Goal: Task Accomplishment & Management: Use online tool/utility

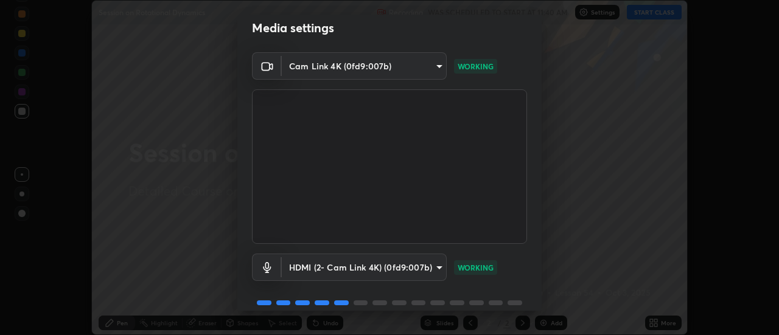
scroll to position [64, 0]
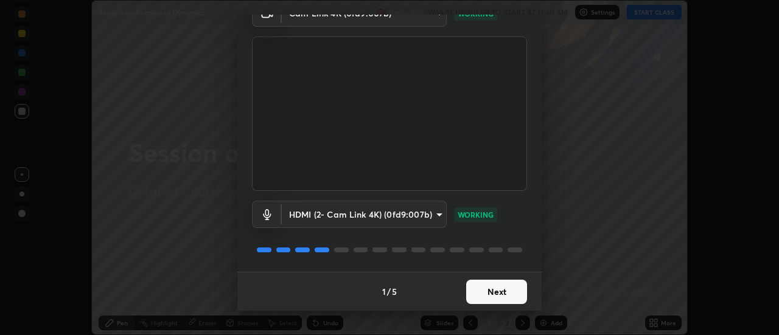
click at [494, 299] on button "Next" at bounding box center [496, 292] width 61 height 24
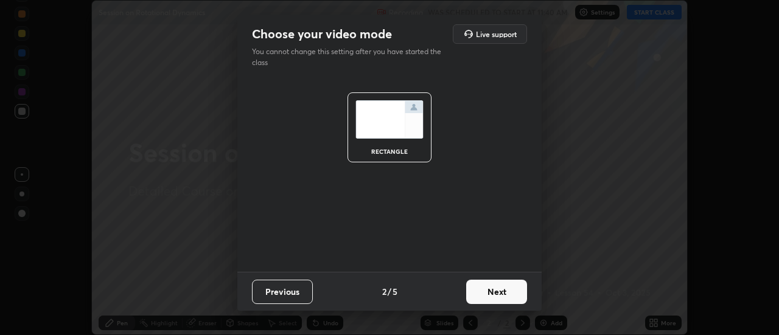
click at [491, 291] on button "Next" at bounding box center [496, 292] width 61 height 24
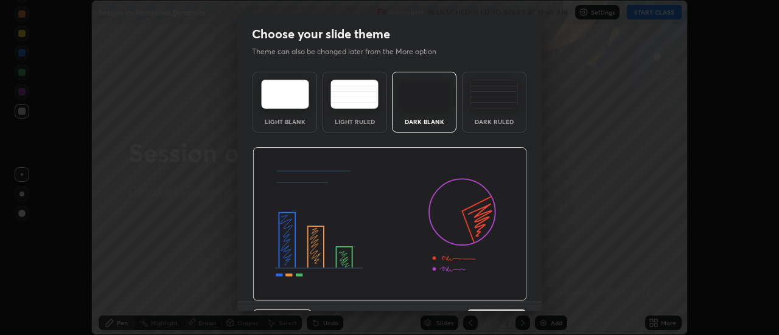
scroll to position [30, 0]
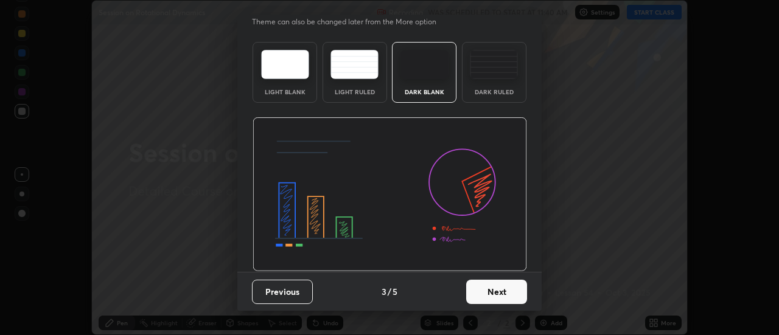
click at [493, 296] on button "Next" at bounding box center [496, 292] width 61 height 24
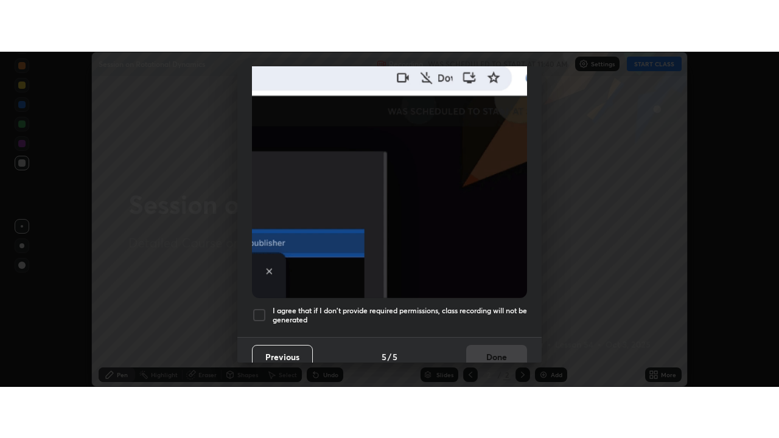
scroll to position [312, 0]
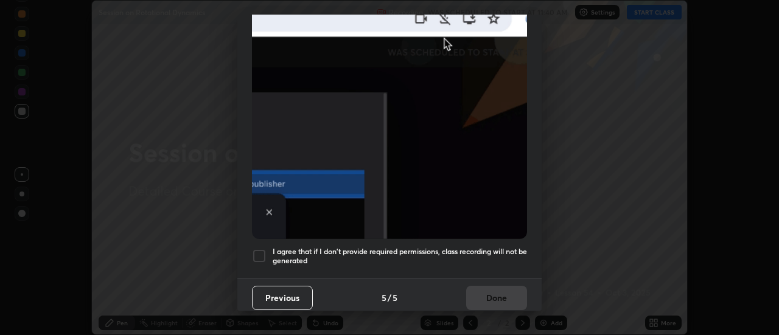
click at [257, 250] on div at bounding box center [259, 256] width 15 height 15
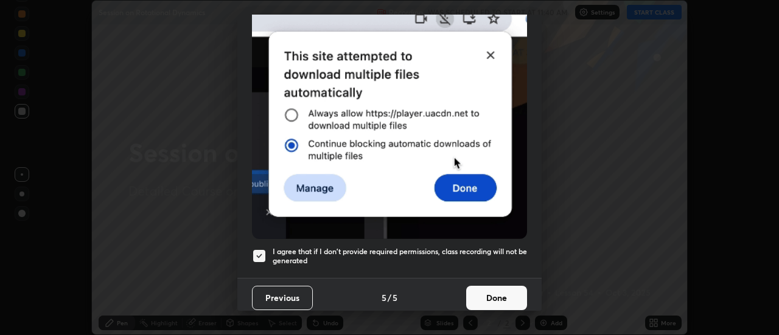
click at [498, 294] on button "Done" at bounding box center [496, 298] width 61 height 24
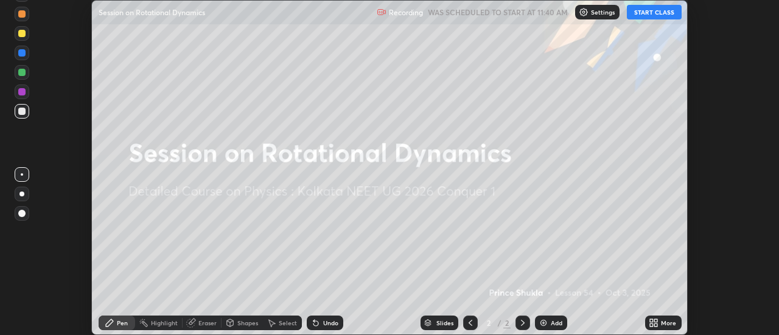
click at [654, 12] on button "START CLASS" at bounding box center [654, 12] width 55 height 15
click at [665, 323] on div "More" at bounding box center [668, 323] width 15 height 6
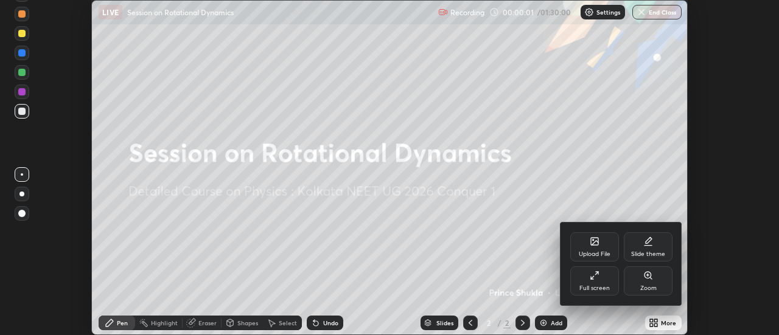
click at [598, 288] on div "Full screen" at bounding box center [594, 288] width 30 height 6
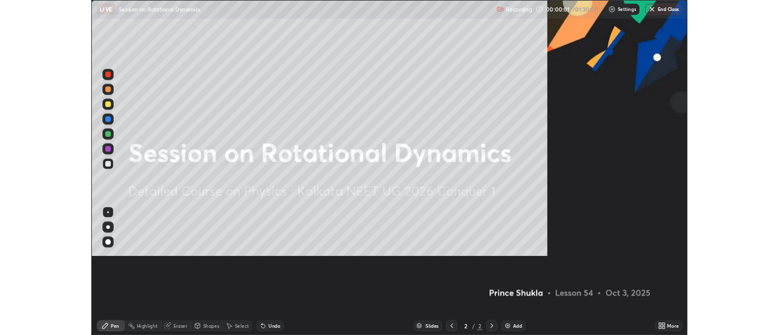
scroll to position [438, 779]
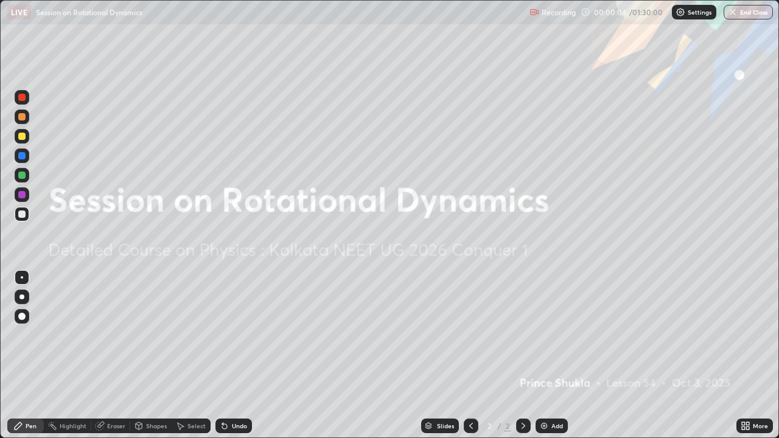
click at [558, 335] on div "Add" at bounding box center [557, 426] width 12 height 6
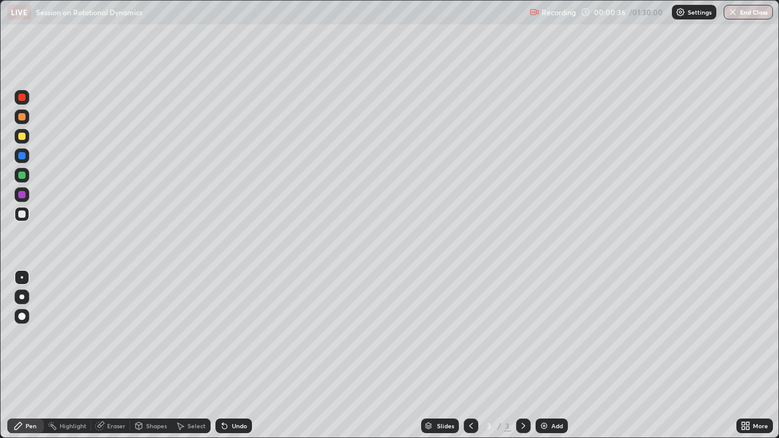
click at [24, 177] on div at bounding box center [21, 175] width 7 height 7
click at [22, 120] on div at bounding box center [21, 116] width 7 height 7
click at [235, 335] on div "Undo" at bounding box center [233, 426] width 37 height 15
click at [237, 335] on div "Undo" at bounding box center [233, 426] width 37 height 15
click at [24, 158] on div at bounding box center [21, 155] width 7 height 7
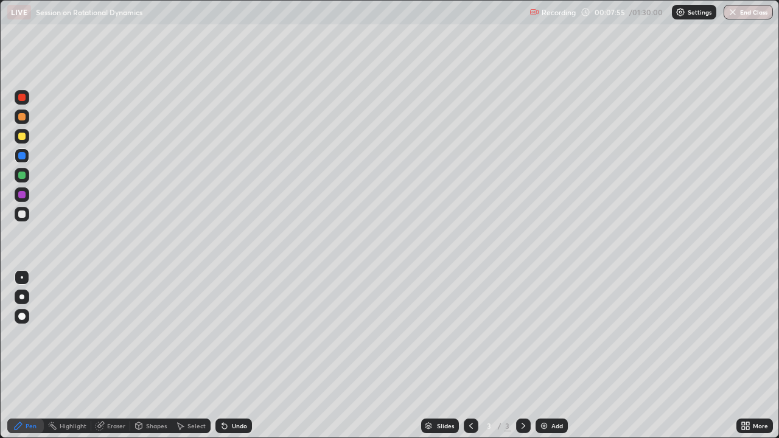
click at [17, 213] on div at bounding box center [22, 214] width 15 height 15
click at [25, 197] on div at bounding box center [21, 194] width 7 height 7
click at [24, 158] on div at bounding box center [21, 155] width 7 height 7
click at [26, 175] on div at bounding box center [22, 175] width 15 height 15
click at [27, 120] on div at bounding box center [22, 117] width 15 height 15
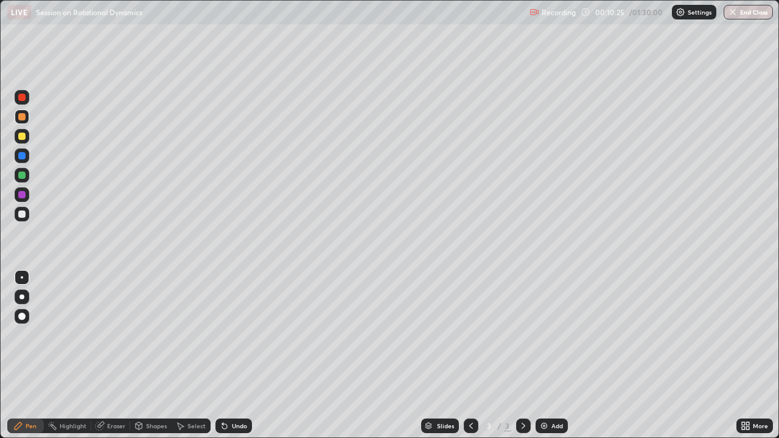
click at [239, 335] on div "Undo" at bounding box center [239, 426] width 15 height 6
click at [25, 136] on div at bounding box center [21, 136] width 7 height 7
click at [236, 335] on div "Undo" at bounding box center [233, 426] width 37 height 15
click at [23, 198] on div at bounding box center [21, 194] width 7 height 7
click at [27, 138] on div at bounding box center [22, 136] width 15 height 15
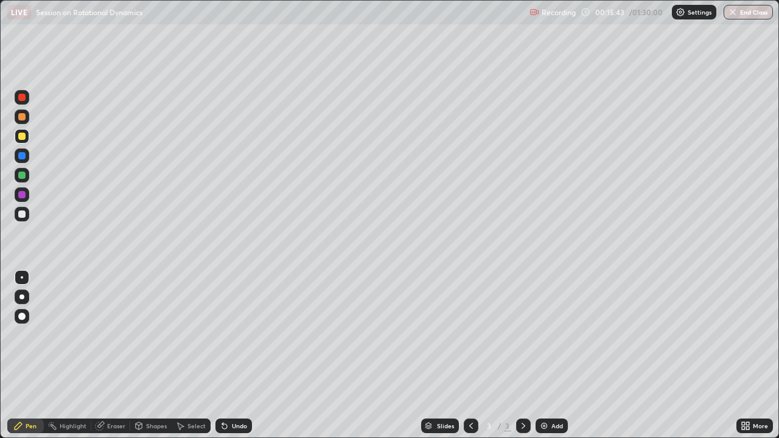
click at [738, 335] on div "More" at bounding box center [754, 426] width 37 height 24
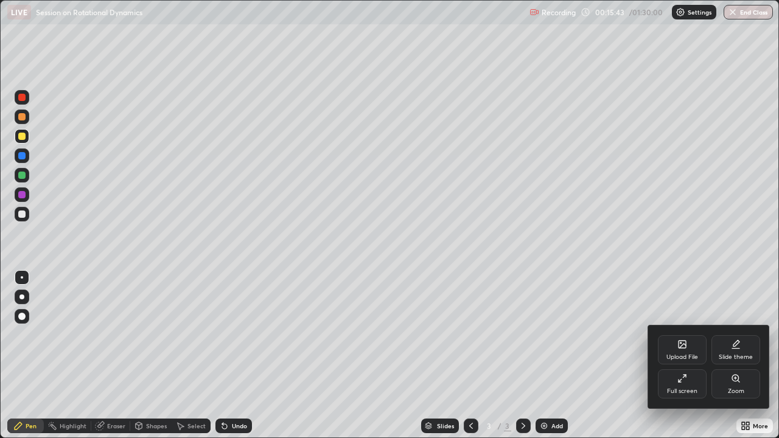
click at [734, 335] on div "Upload File Slide theme Full screen Zoom" at bounding box center [709, 367] width 122 height 83
click at [579, 335] on div at bounding box center [389, 219] width 779 height 438
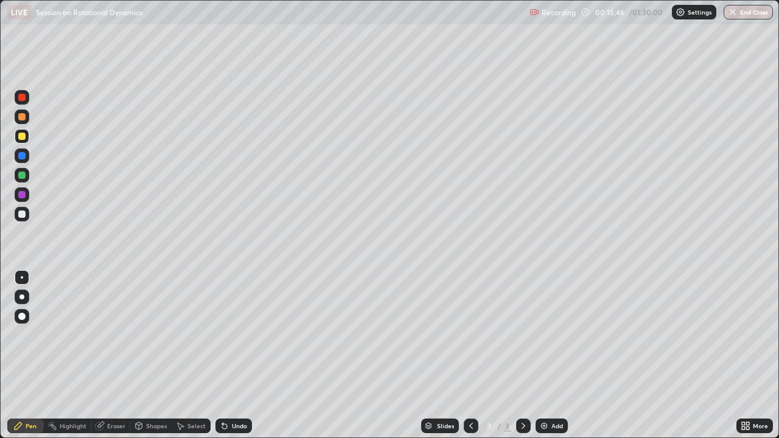
click at [739, 335] on div "More" at bounding box center [754, 426] width 37 height 24
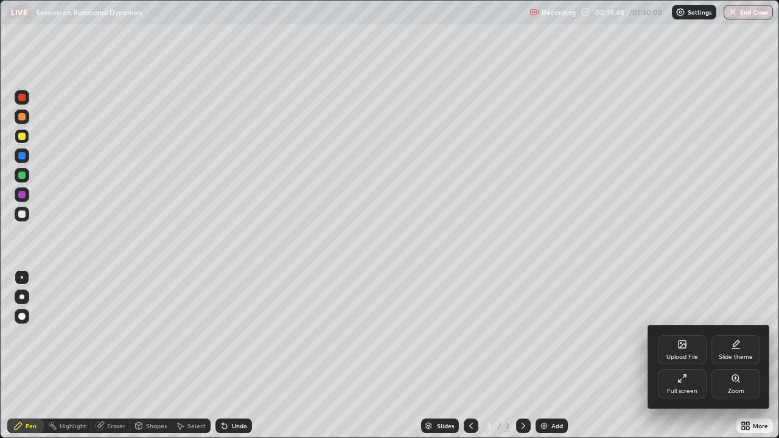
click at [176, 335] on div at bounding box center [389, 219] width 779 height 438
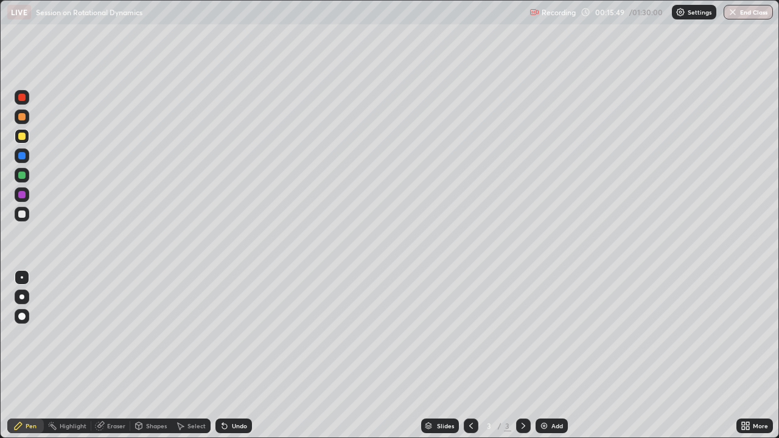
click at [119, 335] on div "Eraser" at bounding box center [116, 426] width 18 height 6
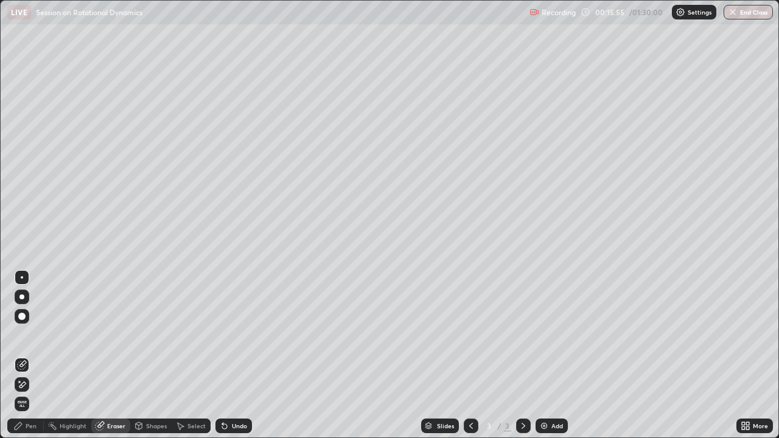
click at [25, 335] on div "Pen" at bounding box center [25, 426] width 37 height 15
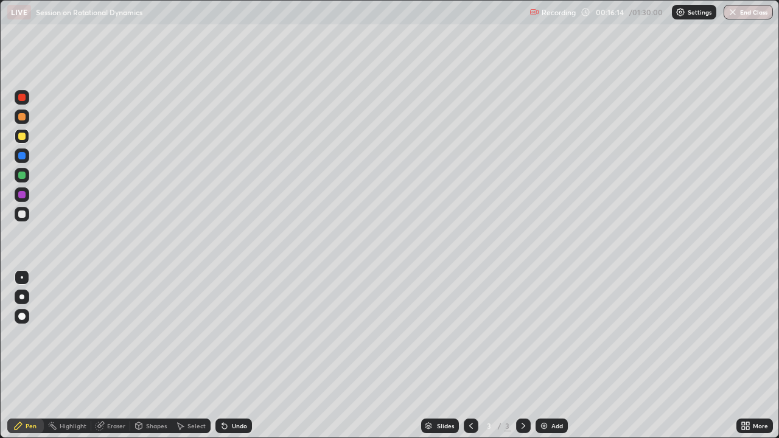
click at [666, 335] on div "Slides 3 / 3 Add" at bounding box center [494, 426] width 484 height 24
click at [718, 335] on div "Slides 3 / 3 Add" at bounding box center [494, 426] width 484 height 24
click at [728, 335] on div "Slides 3 / 3 Add" at bounding box center [494, 426] width 484 height 24
click at [556, 335] on div "Add" at bounding box center [557, 426] width 12 height 6
click at [470, 335] on icon at bounding box center [471, 426] width 10 height 10
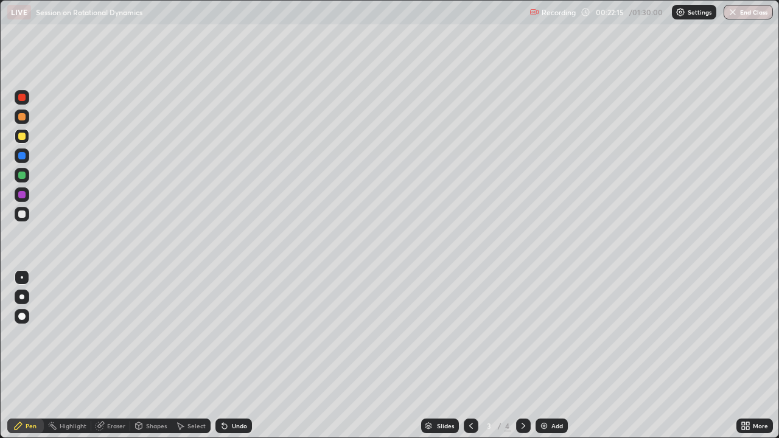
click at [110, 335] on div "Eraser" at bounding box center [110, 426] width 39 height 15
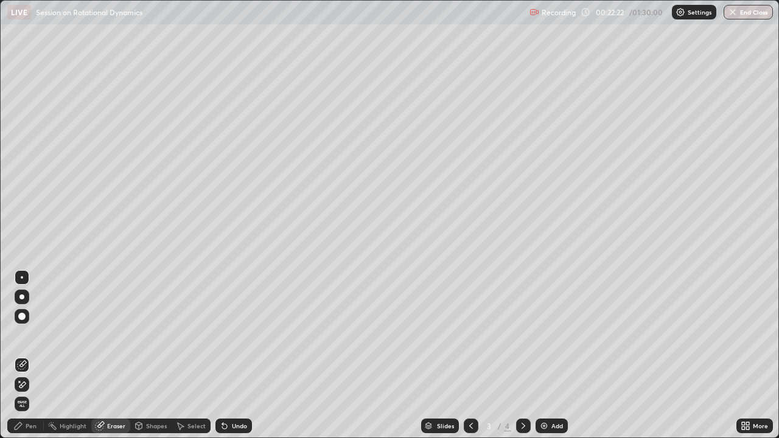
click at [523, 335] on icon at bounding box center [523, 426] width 10 height 10
click at [29, 335] on div "Pen" at bounding box center [25, 426] width 37 height 15
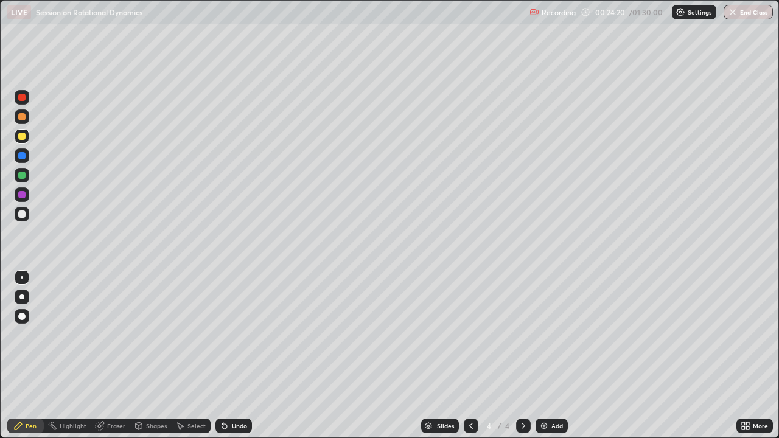
click at [24, 180] on div at bounding box center [22, 175] width 15 height 15
click at [472, 335] on div at bounding box center [471, 426] width 15 height 24
click at [520, 335] on icon at bounding box center [523, 426] width 10 height 10
click at [23, 139] on div at bounding box center [21, 136] width 7 height 7
click at [248, 335] on div "Undo" at bounding box center [233, 426] width 37 height 15
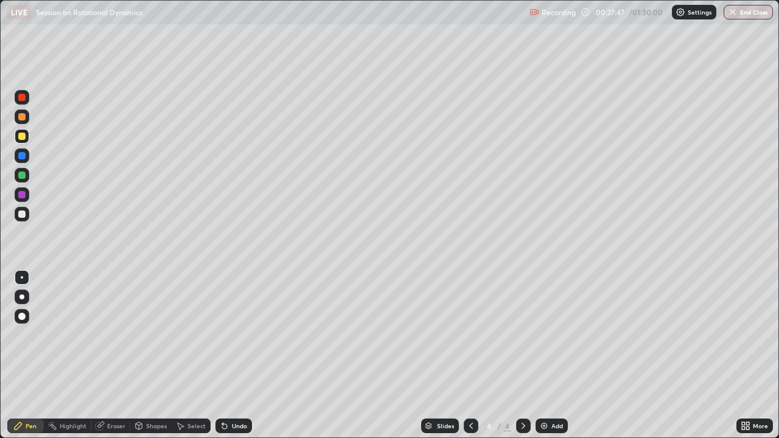
click at [23, 195] on div at bounding box center [21, 194] width 7 height 7
click at [27, 179] on div at bounding box center [22, 175] width 15 height 15
click at [22, 176] on div at bounding box center [21, 175] width 7 height 7
click at [234, 335] on div "Undo" at bounding box center [239, 426] width 15 height 6
click at [232, 335] on div "Undo" at bounding box center [239, 426] width 15 height 6
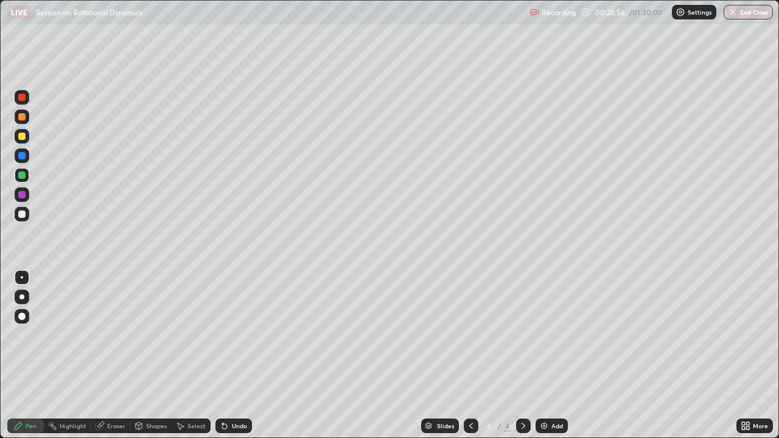
click at [232, 335] on div "Undo" at bounding box center [239, 426] width 15 height 6
click at [234, 335] on div "Undo" at bounding box center [233, 426] width 37 height 15
click at [235, 335] on div "Undo" at bounding box center [239, 426] width 15 height 6
click at [237, 335] on div "Undo" at bounding box center [239, 426] width 15 height 6
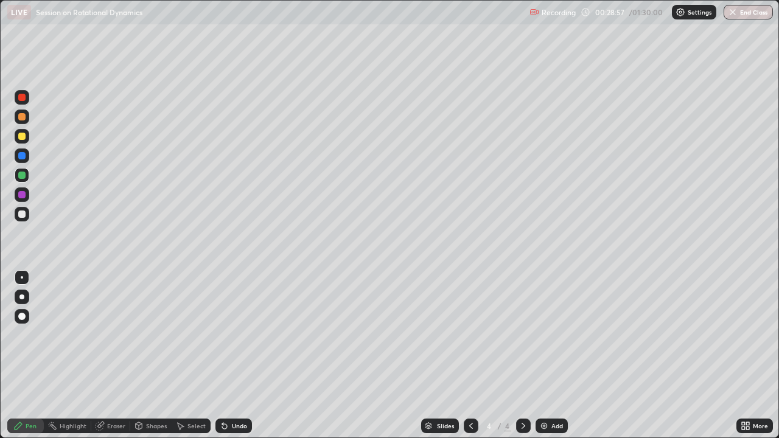
click at [237, 335] on div "Undo" at bounding box center [239, 426] width 15 height 6
click at [239, 335] on div "Undo" at bounding box center [239, 426] width 15 height 6
click at [240, 335] on div "Undo" at bounding box center [239, 426] width 15 height 6
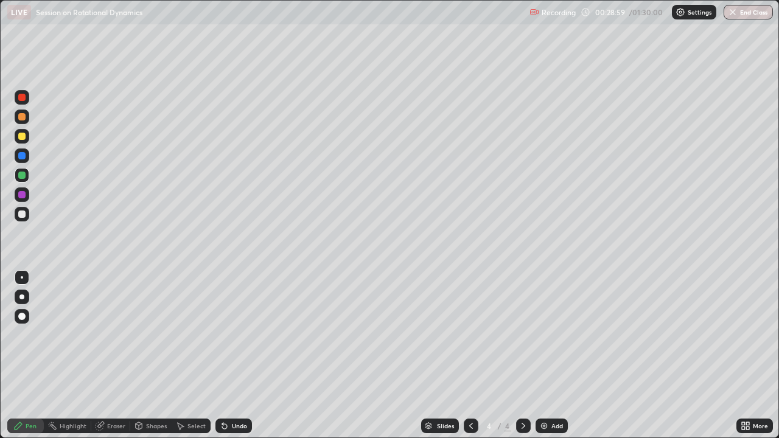
click at [236, 335] on div "Undo" at bounding box center [239, 426] width 15 height 6
click at [243, 335] on div "Undo" at bounding box center [239, 426] width 15 height 6
click at [242, 335] on div "Undo" at bounding box center [239, 426] width 15 height 6
click at [240, 335] on div "Undo" at bounding box center [239, 426] width 15 height 6
click at [114, 335] on div "Eraser" at bounding box center [116, 426] width 18 height 6
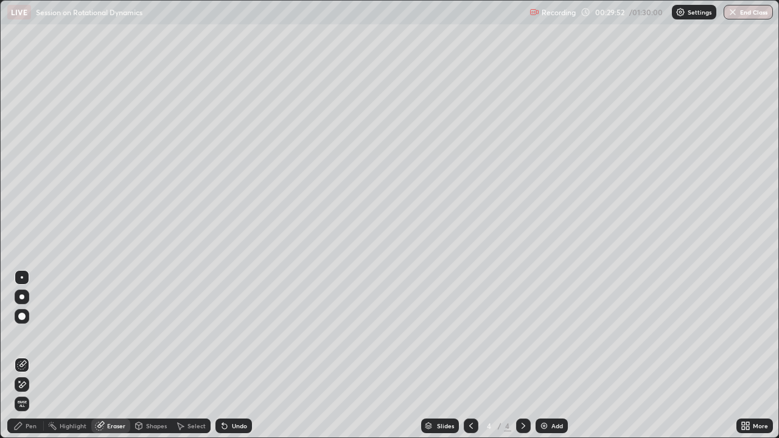
click at [27, 335] on div "Pen" at bounding box center [25, 426] width 37 height 15
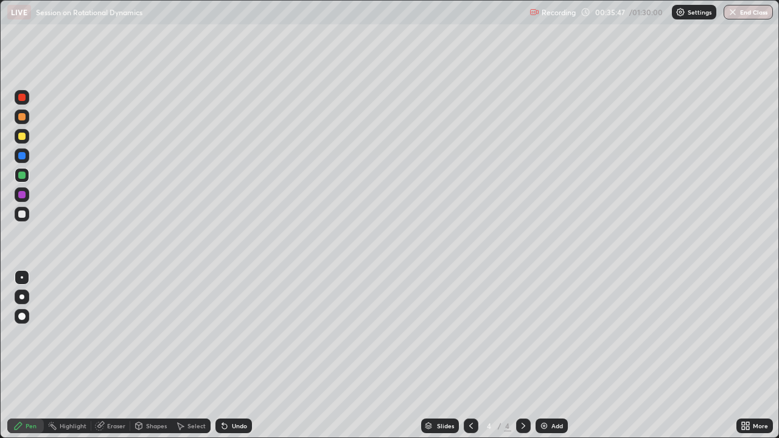
click at [23, 215] on div at bounding box center [21, 214] width 7 height 7
click at [554, 335] on div "Add" at bounding box center [557, 426] width 12 height 6
click at [468, 335] on icon at bounding box center [471, 426] width 10 height 10
click at [521, 335] on icon at bounding box center [523, 426] width 10 height 10
click at [470, 335] on icon at bounding box center [471, 426] width 10 height 10
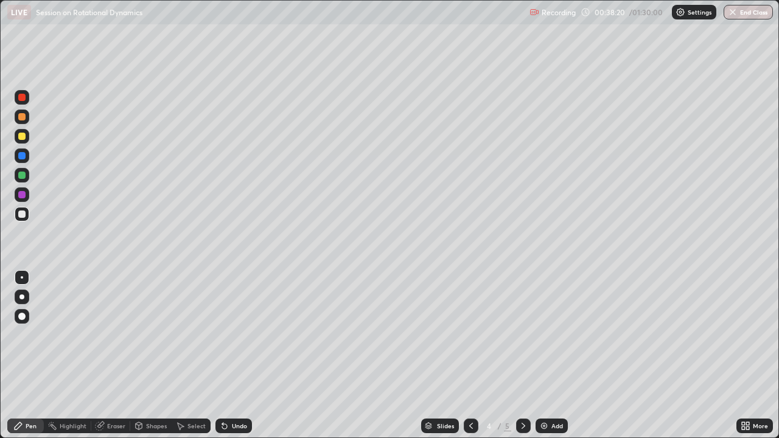
click at [523, 335] on icon at bounding box center [523, 426] width 10 height 10
click at [469, 335] on icon at bounding box center [471, 426] width 4 height 6
click at [523, 335] on div at bounding box center [523, 426] width 15 height 15
click at [24, 119] on div at bounding box center [21, 116] width 7 height 7
click at [22, 217] on div at bounding box center [21, 214] width 7 height 7
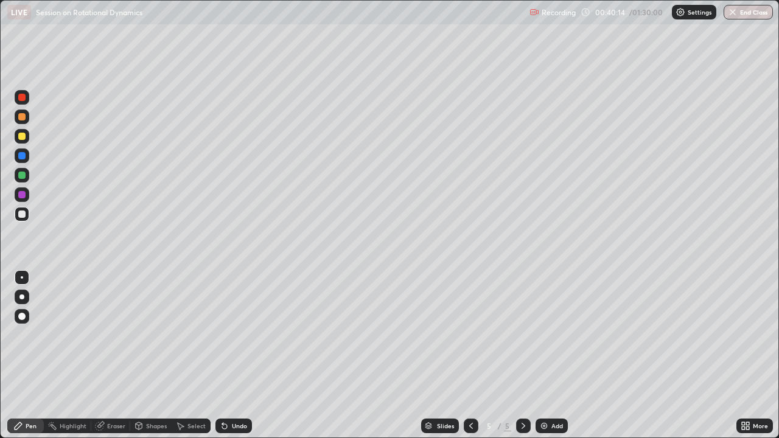
click at [26, 141] on div at bounding box center [22, 136] width 15 height 15
click at [236, 335] on div "Undo" at bounding box center [239, 426] width 15 height 6
click at [241, 335] on div "Undo" at bounding box center [239, 426] width 15 height 6
click at [243, 335] on div "Undo" at bounding box center [239, 426] width 15 height 6
click at [546, 335] on img at bounding box center [544, 426] width 10 height 10
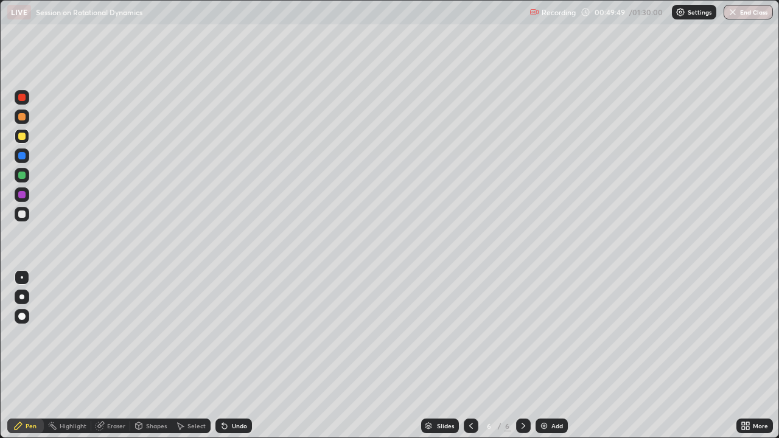
click at [27, 195] on div at bounding box center [22, 194] width 15 height 15
click at [23, 136] on div at bounding box center [21, 136] width 7 height 7
click at [24, 117] on div at bounding box center [21, 116] width 7 height 7
click at [23, 120] on div at bounding box center [21, 116] width 7 height 7
click at [23, 139] on div at bounding box center [21, 136] width 7 height 7
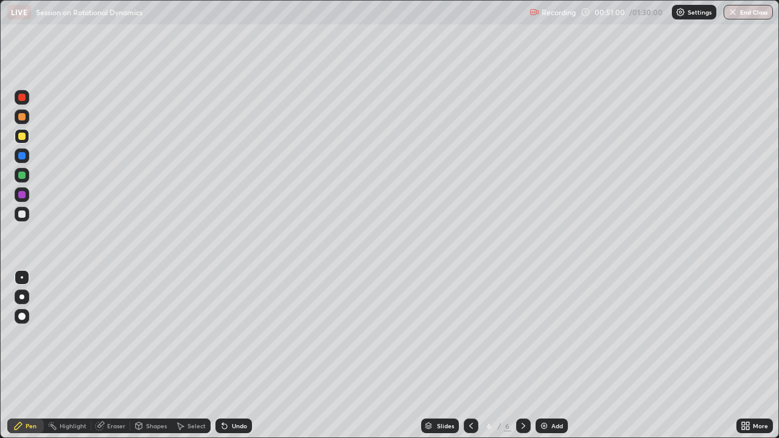
click at [22, 96] on div at bounding box center [21, 97] width 7 height 7
click at [232, 335] on div "Undo" at bounding box center [239, 426] width 15 height 6
click at [22, 176] on div at bounding box center [21, 175] width 7 height 7
click at [546, 335] on img at bounding box center [544, 426] width 10 height 10
click at [471, 335] on icon at bounding box center [471, 426] width 10 height 10
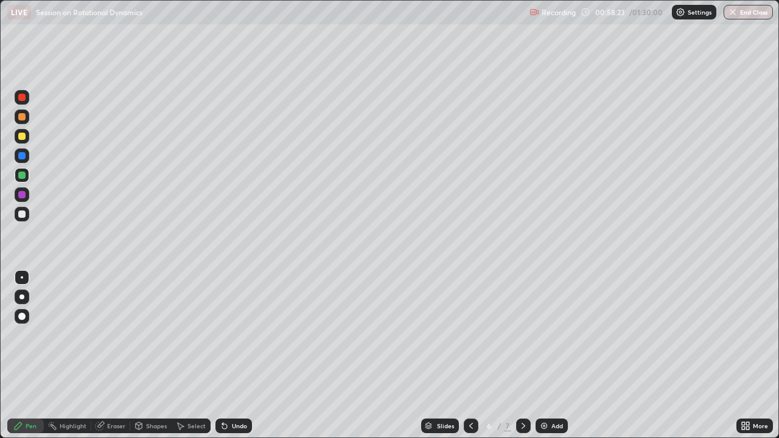
click at [523, 335] on icon at bounding box center [524, 426] width 4 height 6
click at [471, 335] on icon at bounding box center [471, 426] width 10 height 10
click at [523, 335] on icon at bounding box center [523, 426] width 10 height 10
click at [468, 335] on icon at bounding box center [471, 426] width 10 height 10
click at [525, 335] on icon at bounding box center [523, 426] width 10 height 10
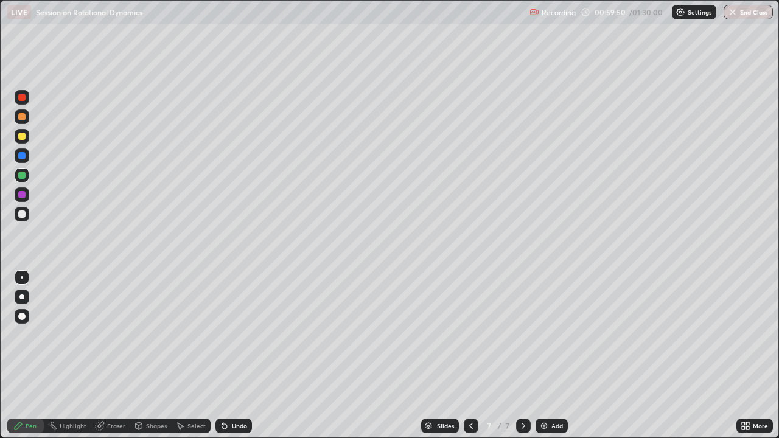
click at [232, 335] on div "Undo" at bounding box center [233, 426] width 37 height 15
click at [231, 335] on div "Undo" at bounding box center [233, 426] width 37 height 15
click at [232, 335] on div "Undo" at bounding box center [239, 426] width 15 height 6
click at [23, 176] on div at bounding box center [21, 175] width 7 height 7
click at [23, 197] on div at bounding box center [21, 194] width 7 height 7
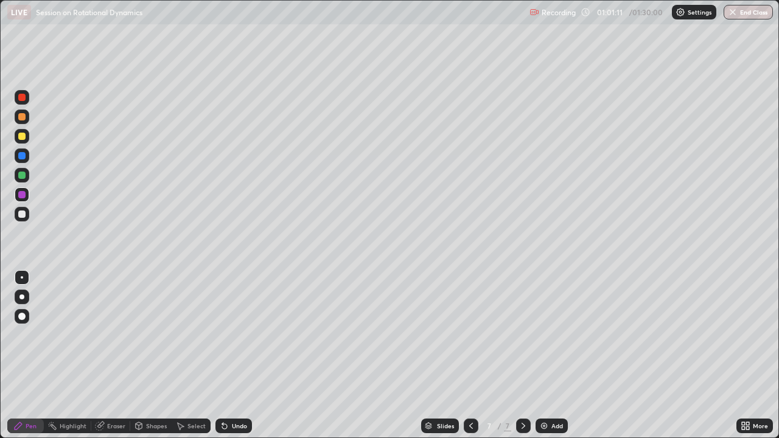
click at [244, 335] on div "Undo" at bounding box center [239, 426] width 15 height 6
click at [23, 136] on div at bounding box center [21, 136] width 7 height 7
click at [470, 335] on icon at bounding box center [471, 426] width 10 height 10
click at [523, 335] on icon at bounding box center [524, 426] width 4 height 6
click at [22, 178] on div at bounding box center [21, 175] width 7 height 7
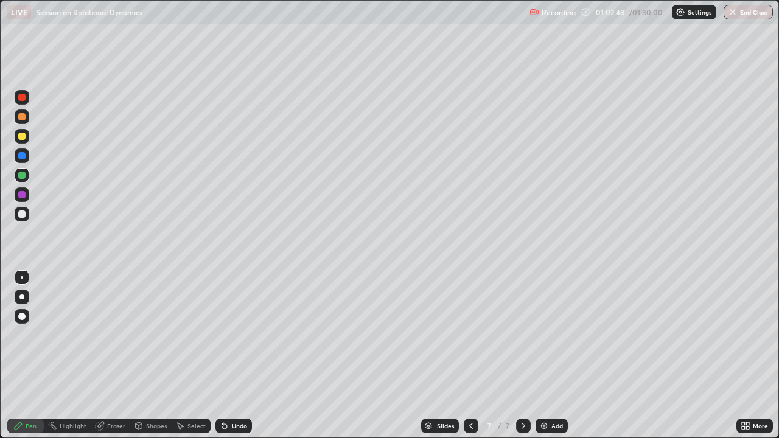
click at [618, 335] on div "Slides 7 / 7 Add" at bounding box center [494, 426] width 484 height 24
click at [23, 156] on div at bounding box center [21, 155] width 7 height 7
click at [602, 335] on div "Slides 7 / 7 Add" at bounding box center [494, 426] width 484 height 24
click at [574, 335] on div "Slides 7 / 7 Add" at bounding box center [494, 426] width 484 height 24
click at [22, 139] on div at bounding box center [21, 136] width 7 height 7
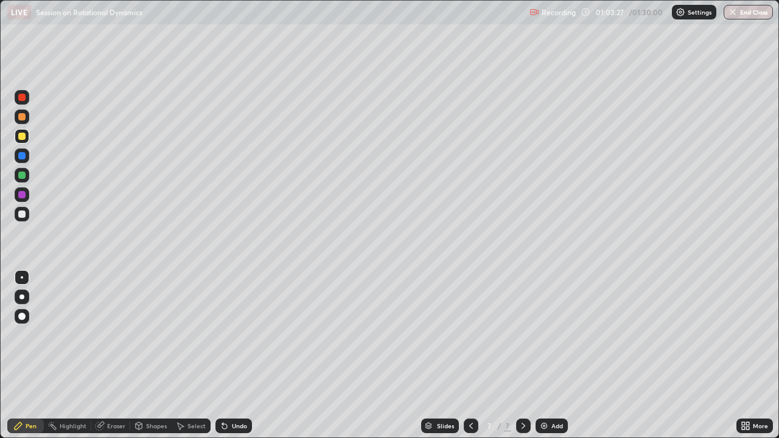
click at [243, 335] on div "Undo" at bounding box center [239, 426] width 15 height 6
click at [608, 335] on div "Slides 7 / 7 Add" at bounding box center [494, 426] width 484 height 24
click at [605, 335] on div "Slides 7 / 7 Add" at bounding box center [494, 426] width 484 height 24
click at [116, 335] on div "Eraser" at bounding box center [116, 426] width 18 height 6
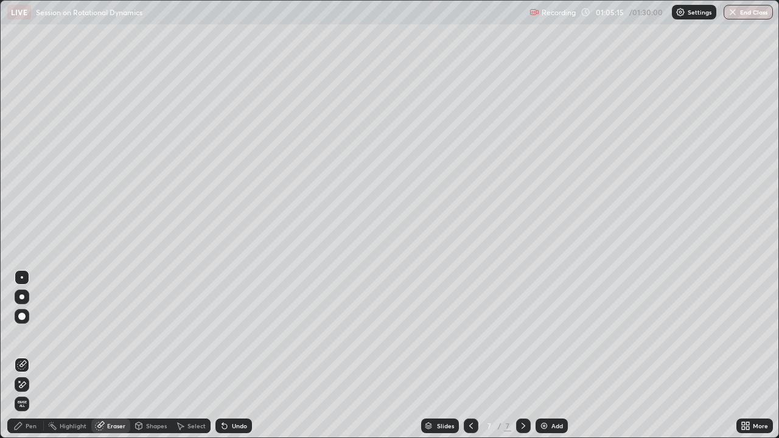
click at [32, 335] on div "Pen" at bounding box center [31, 426] width 11 height 6
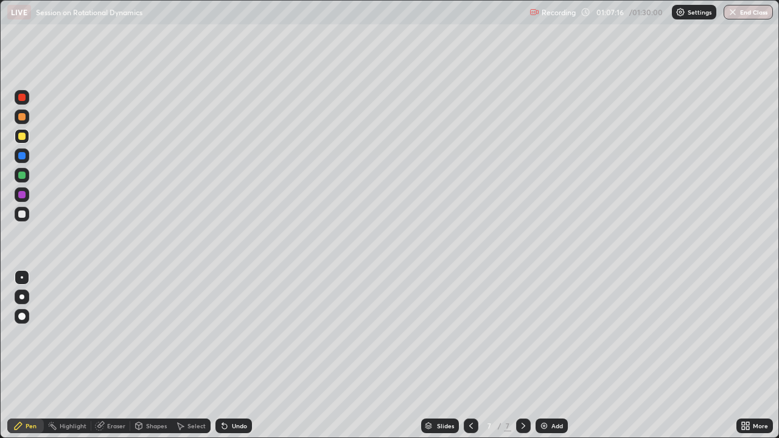
click at [522, 335] on icon at bounding box center [523, 426] width 10 height 10
click at [549, 335] on div "Add" at bounding box center [551, 426] width 32 height 15
click at [23, 136] on div at bounding box center [21, 136] width 7 height 7
click at [22, 119] on div at bounding box center [21, 116] width 7 height 7
click at [227, 335] on icon at bounding box center [225, 426] width 10 height 10
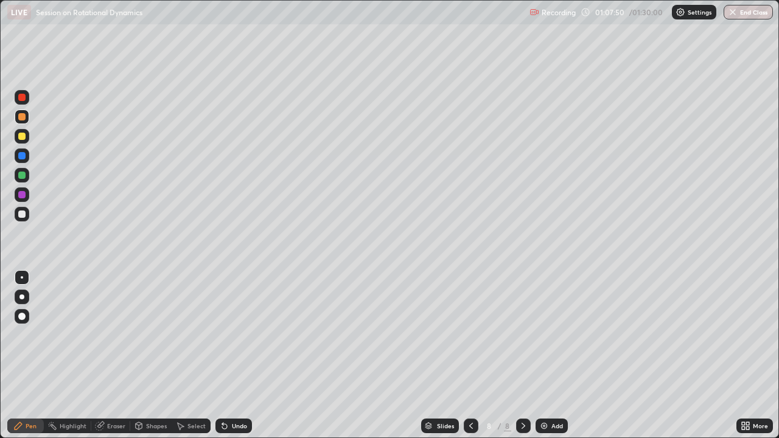
click at [22, 157] on div at bounding box center [21, 155] width 7 height 7
click at [23, 176] on div at bounding box center [21, 175] width 7 height 7
click at [25, 119] on div at bounding box center [21, 116] width 7 height 7
click at [154, 335] on div "Shapes" at bounding box center [156, 426] width 21 height 6
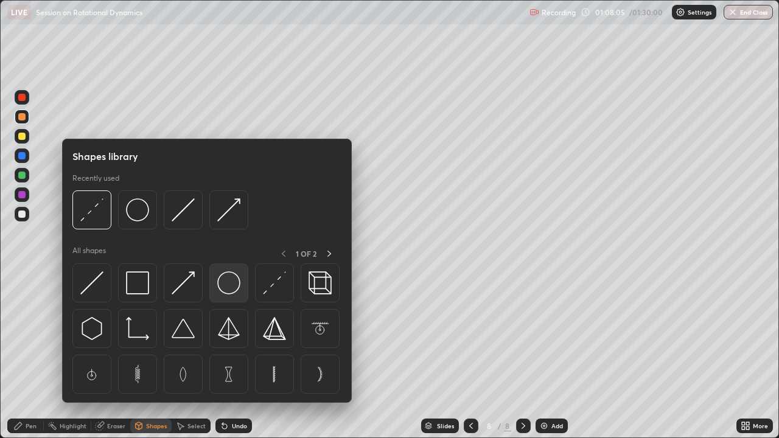
click at [228, 293] on img at bounding box center [228, 282] width 23 height 23
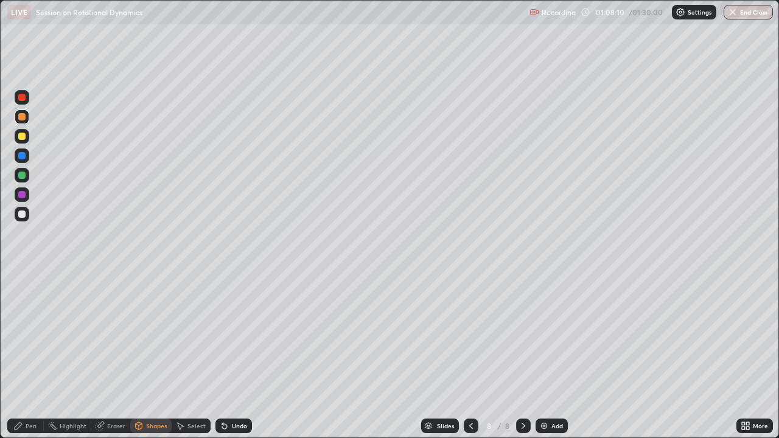
click at [68, 335] on div "Highlight" at bounding box center [73, 426] width 27 height 6
click at [114, 335] on div "Eraser" at bounding box center [110, 426] width 39 height 15
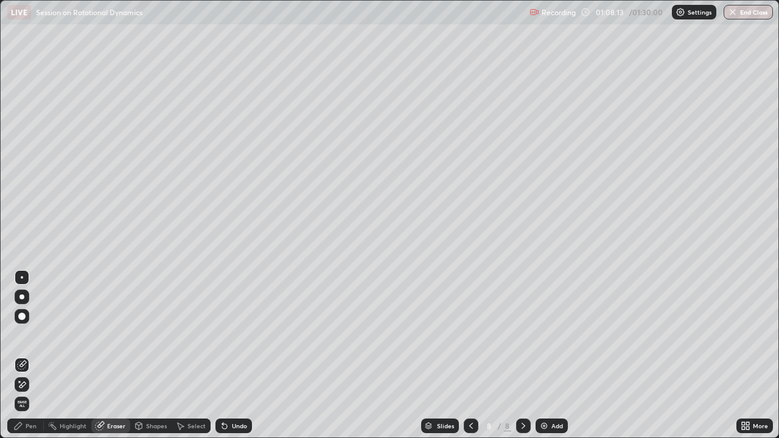
click at [21, 335] on icon at bounding box center [18, 426] width 10 height 10
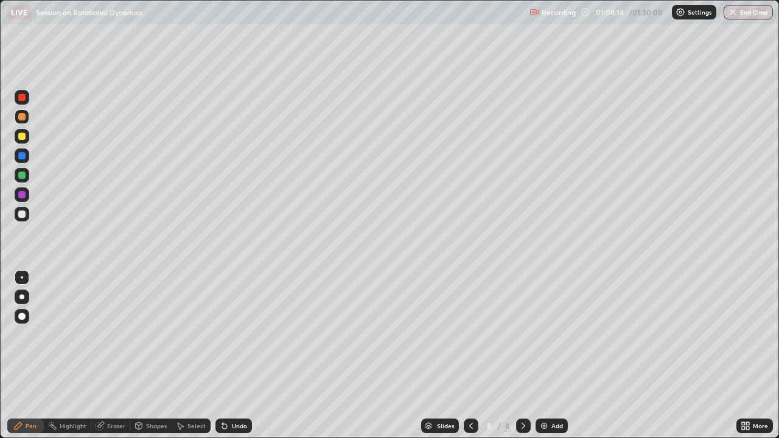
click at [23, 138] on div at bounding box center [21, 136] width 7 height 7
click at [24, 119] on div at bounding box center [21, 116] width 7 height 7
click at [22, 156] on div at bounding box center [21, 155] width 7 height 7
click at [25, 194] on div at bounding box center [21, 194] width 7 height 7
click at [237, 335] on div "Undo" at bounding box center [239, 426] width 15 height 6
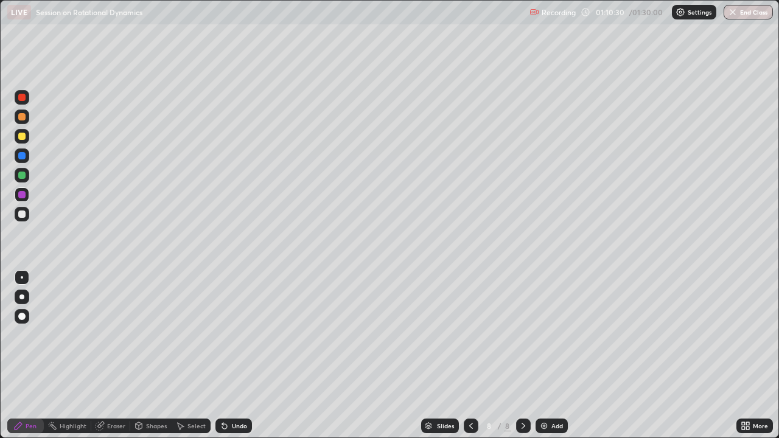
click at [23, 214] on div at bounding box center [21, 214] width 7 height 7
click at [21, 175] on div at bounding box center [21, 175] width 7 height 7
click at [25, 197] on div at bounding box center [22, 194] width 15 height 15
click at [552, 335] on div "Add" at bounding box center [557, 426] width 12 height 6
click at [235, 335] on div "Undo" at bounding box center [239, 426] width 15 height 6
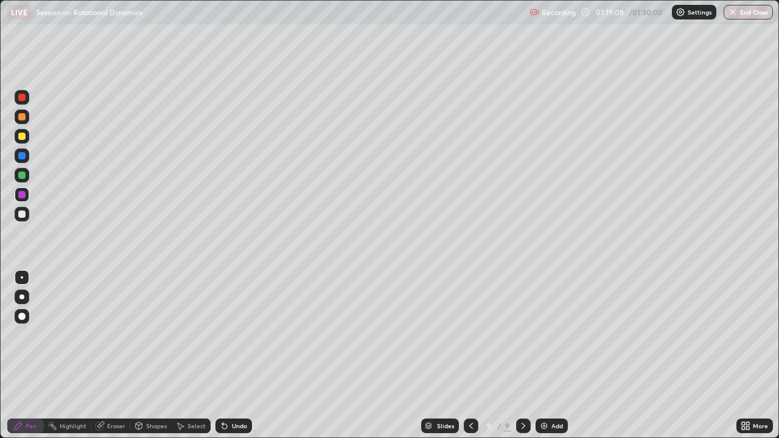
click at [234, 335] on div "Undo" at bounding box center [239, 426] width 15 height 6
click at [470, 335] on icon at bounding box center [471, 426] width 10 height 10
click at [524, 335] on icon at bounding box center [523, 426] width 10 height 10
click at [470, 335] on icon at bounding box center [471, 426] width 10 height 10
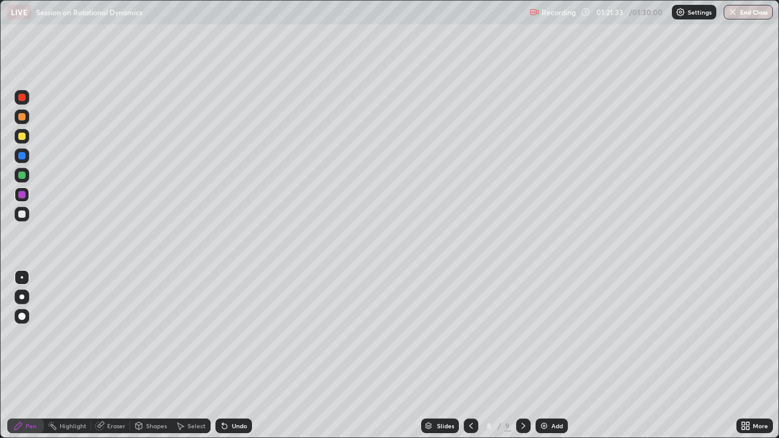
click at [522, 335] on icon at bounding box center [523, 426] width 10 height 10
click at [227, 335] on icon at bounding box center [225, 426] width 10 height 10
click at [232, 335] on div "Undo" at bounding box center [239, 426] width 15 height 6
click at [234, 335] on div "Undo" at bounding box center [239, 426] width 15 height 6
click at [235, 335] on div "Undo" at bounding box center [239, 426] width 15 height 6
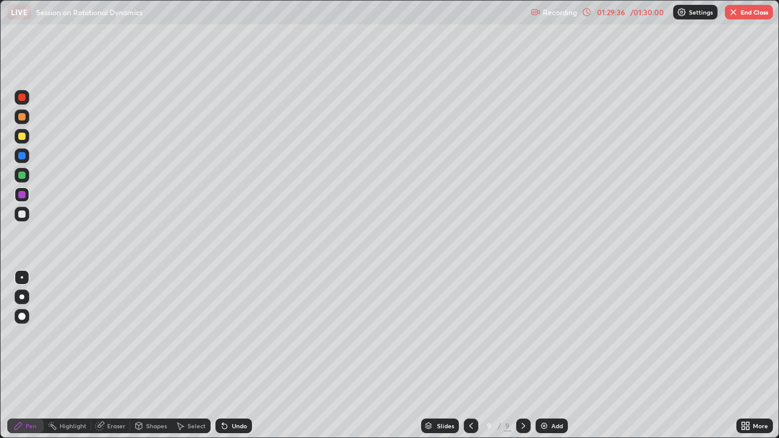
click at [233, 335] on div "Undo" at bounding box center [239, 426] width 15 height 6
click at [223, 335] on icon at bounding box center [224, 426] width 5 height 5
click at [220, 335] on icon at bounding box center [225, 426] width 10 height 10
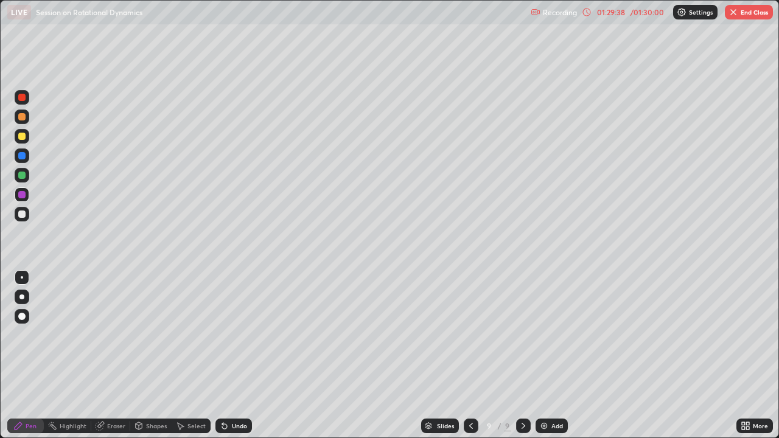
click at [222, 335] on icon at bounding box center [224, 426] width 5 height 5
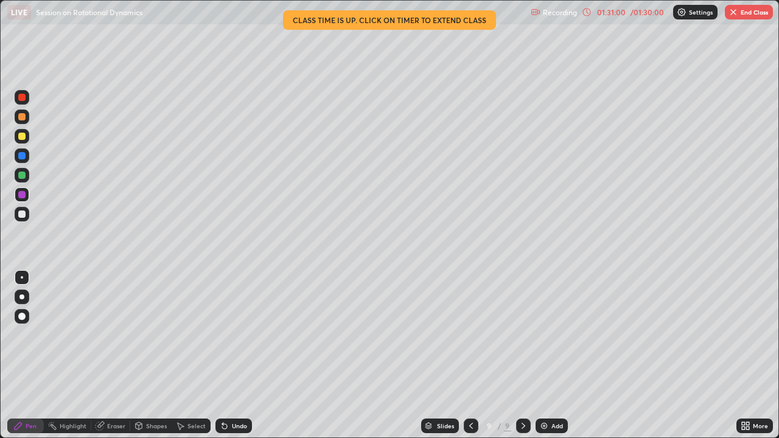
click at [749, 13] on button "End Class" at bounding box center [749, 12] width 48 height 15
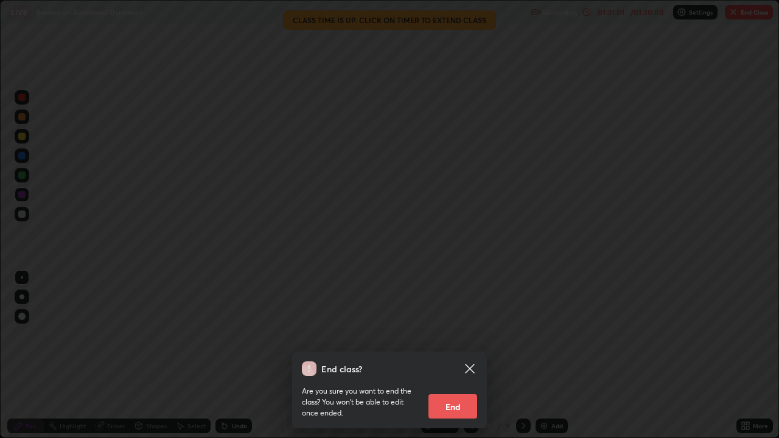
click at [455, 335] on button "End" at bounding box center [452, 406] width 49 height 24
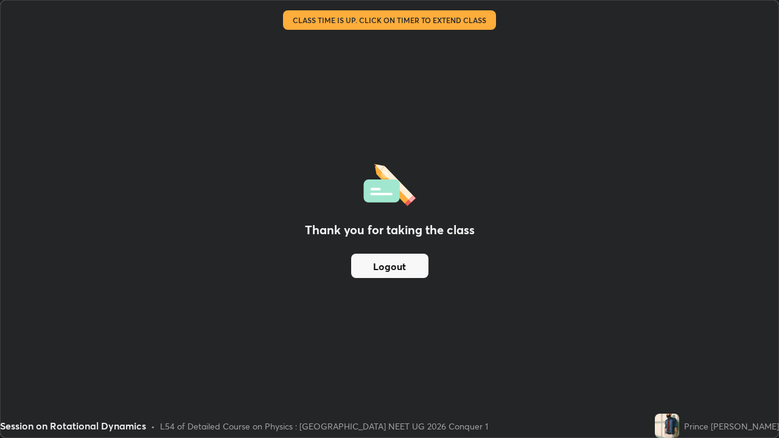
click at [399, 272] on button "Logout" at bounding box center [389, 266] width 77 height 24
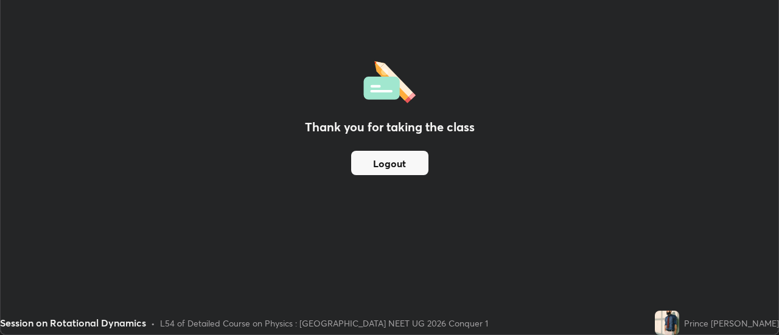
scroll to position [60517, 60073]
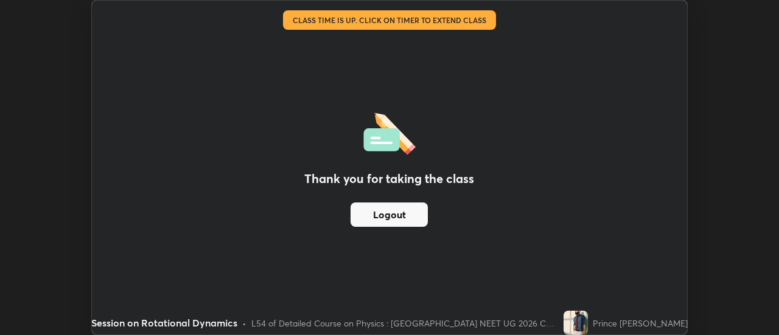
click at [386, 218] on button "Logout" at bounding box center [389, 215] width 77 height 24
click at [380, 215] on button "Logout" at bounding box center [389, 215] width 77 height 24
click at [382, 216] on button "Logout" at bounding box center [389, 215] width 77 height 24
click at [382, 214] on button "Logout" at bounding box center [389, 215] width 77 height 24
click at [381, 214] on button "Logout" at bounding box center [389, 215] width 77 height 24
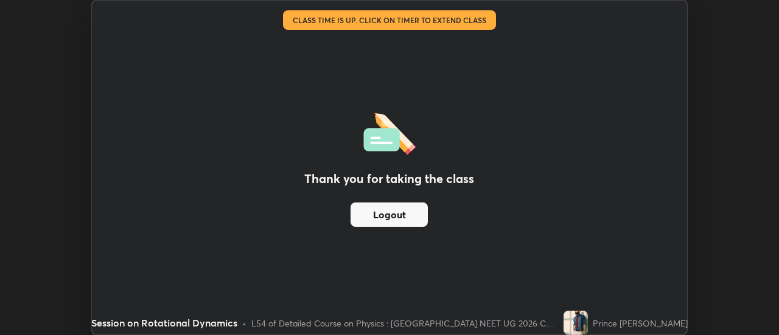
click at [381, 217] on button "Logout" at bounding box center [389, 215] width 77 height 24
click at [366, 225] on button "Logout" at bounding box center [389, 215] width 77 height 24
click at [366, 226] on button "Logout" at bounding box center [389, 215] width 77 height 24
click at [400, 217] on button "Logout" at bounding box center [389, 215] width 77 height 24
